Goal: Task Accomplishment & Management: Use online tool/utility

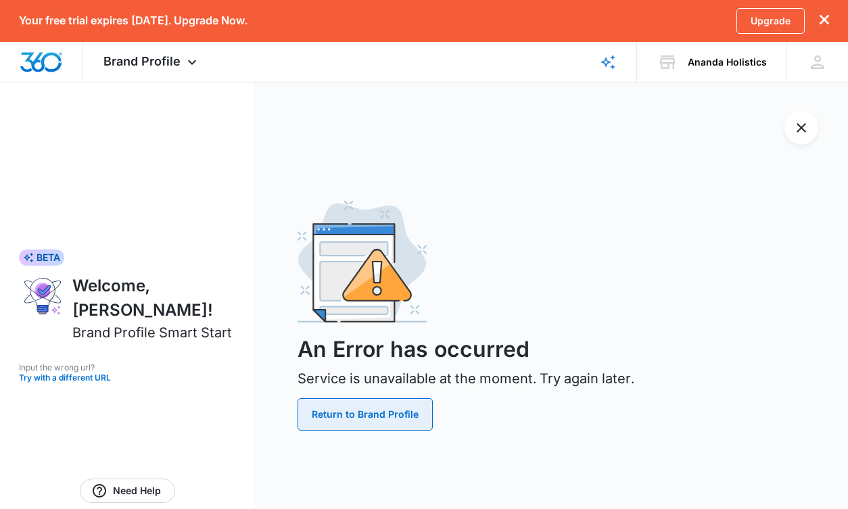
click at [359, 410] on button "Return to Brand Profile" at bounding box center [364, 414] width 135 height 32
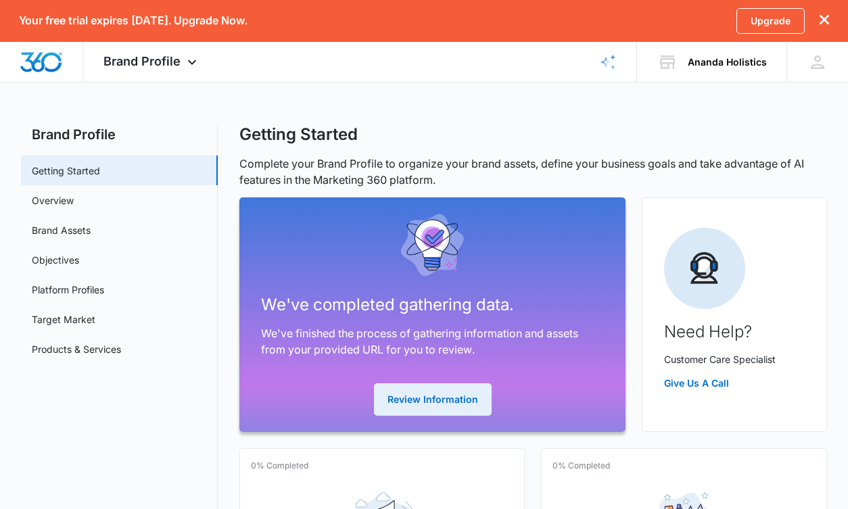
click at [412, 400] on button "Review Information" at bounding box center [433, 399] width 118 height 32
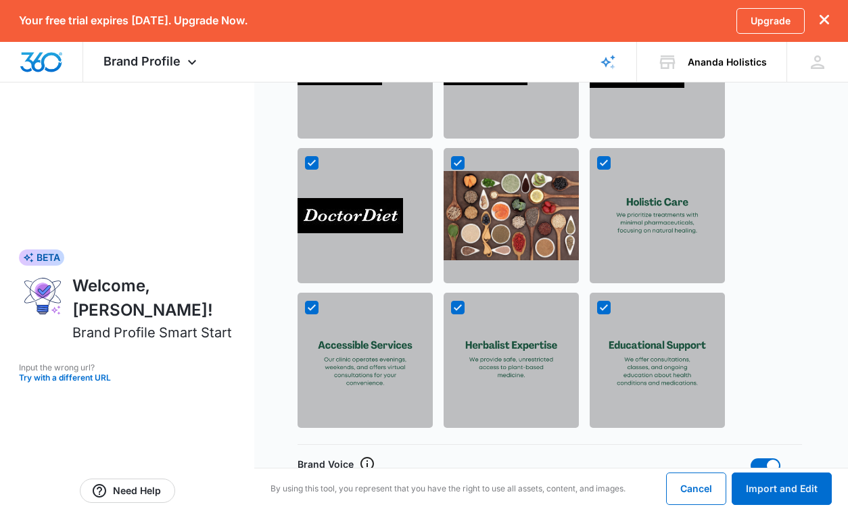
scroll to position [1420, 0]
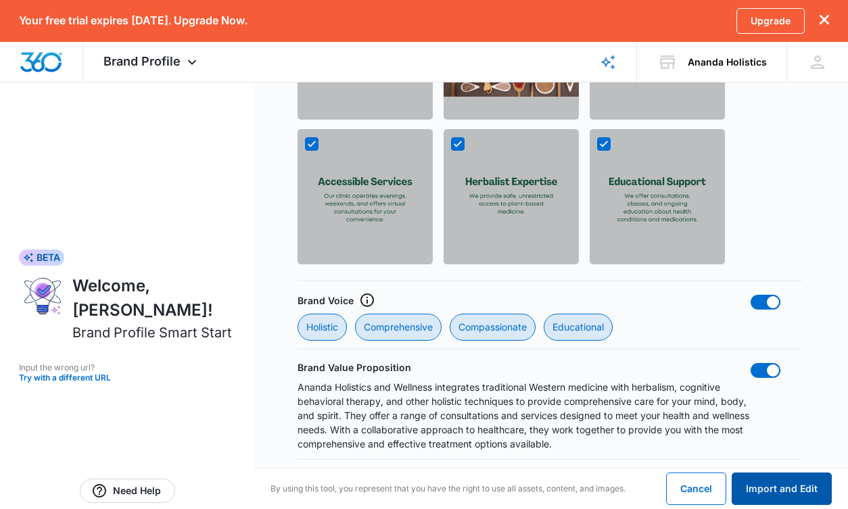
click at [781, 487] on button "Import and Edit" at bounding box center [781, 489] width 100 height 32
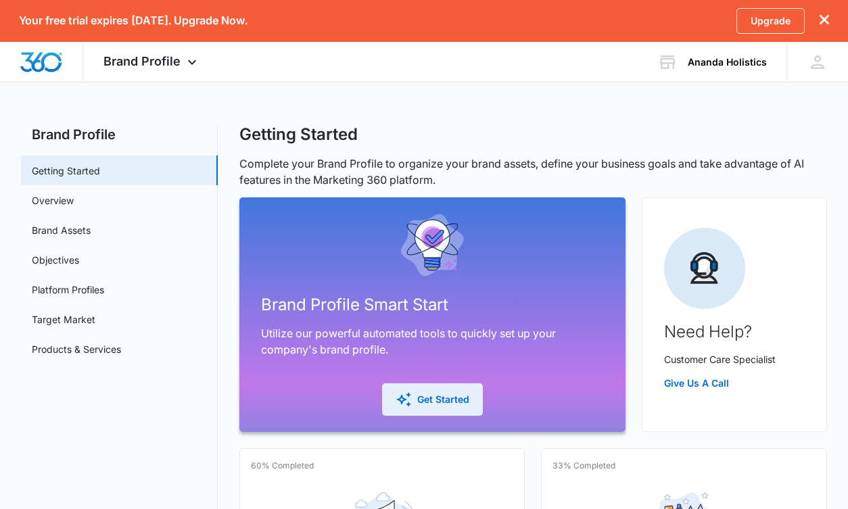
click at [445, 400] on div "Get Started" at bounding box center [432, 399] width 74 height 16
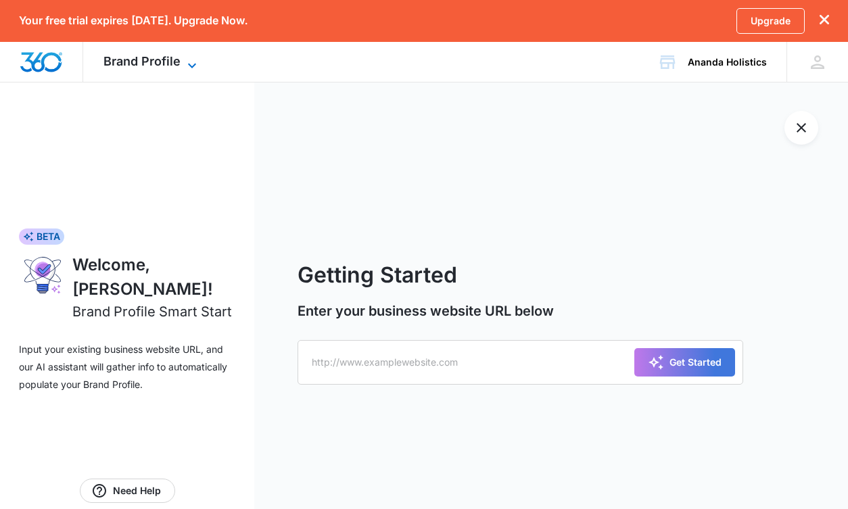
click at [144, 57] on span "Brand Profile" at bounding box center [141, 61] width 77 height 14
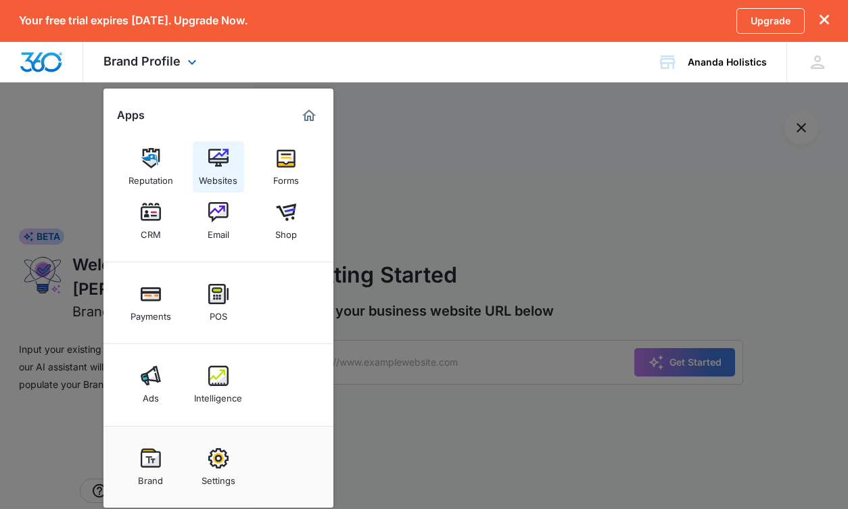
click at [228, 160] on img at bounding box center [218, 158] width 20 height 20
